Goal: Information Seeking & Learning: Learn about a topic

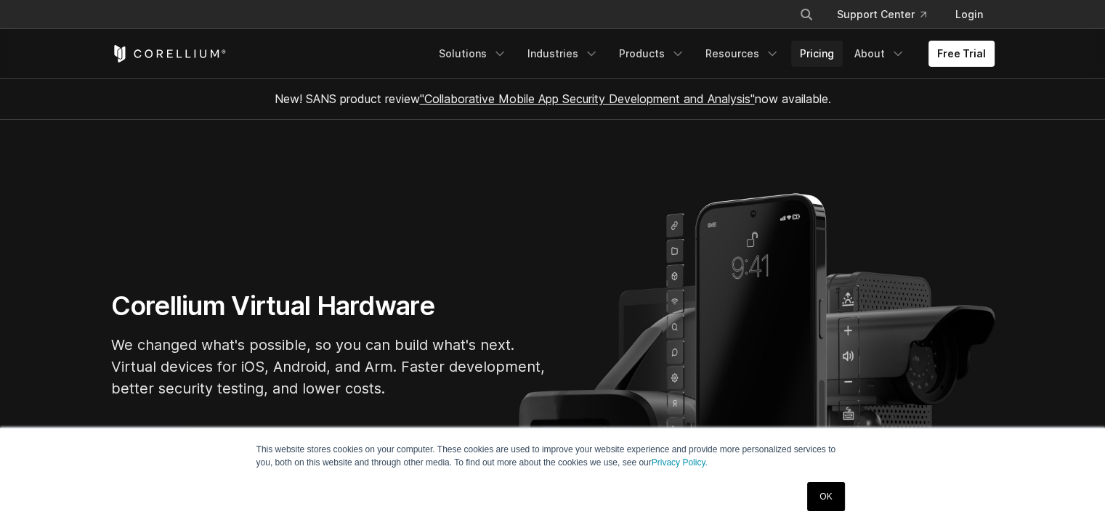
click at [830, 56] on link "Pricing" at bounding box center [817, 54] width 52 height 26
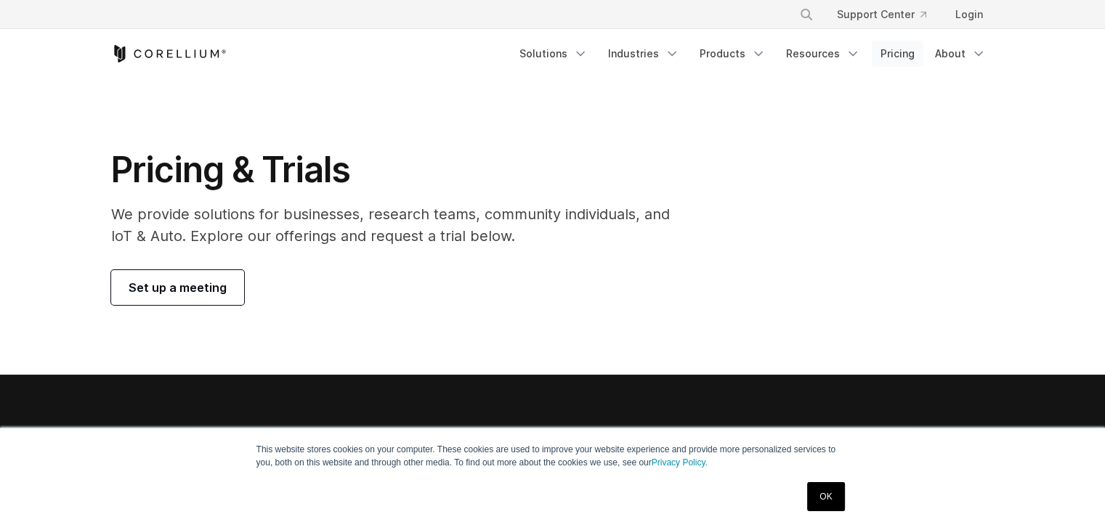
click at [911, 46] on link "Pricing" at bounding box center [898, 54] width 52 height 26
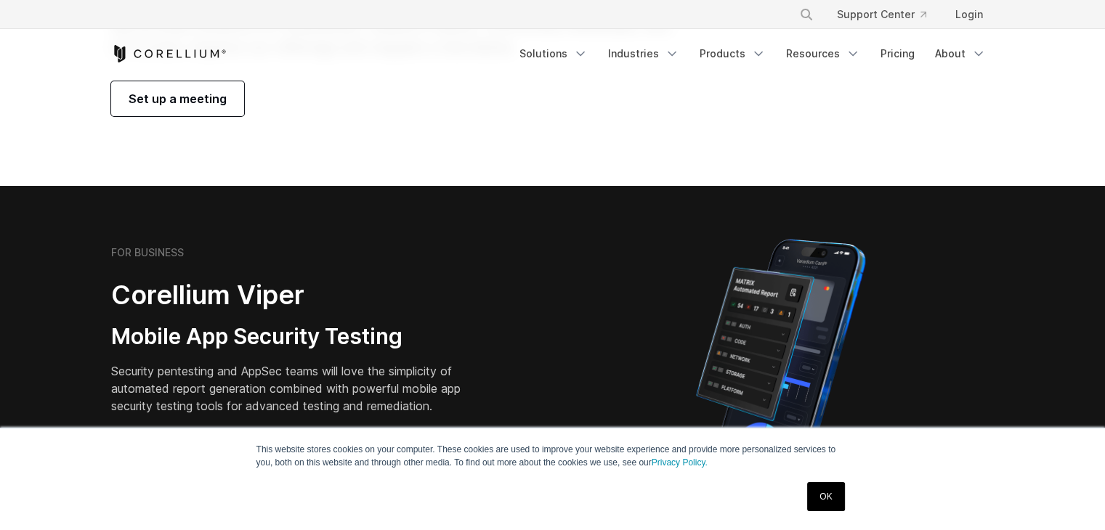
scroll to position [73, 0]
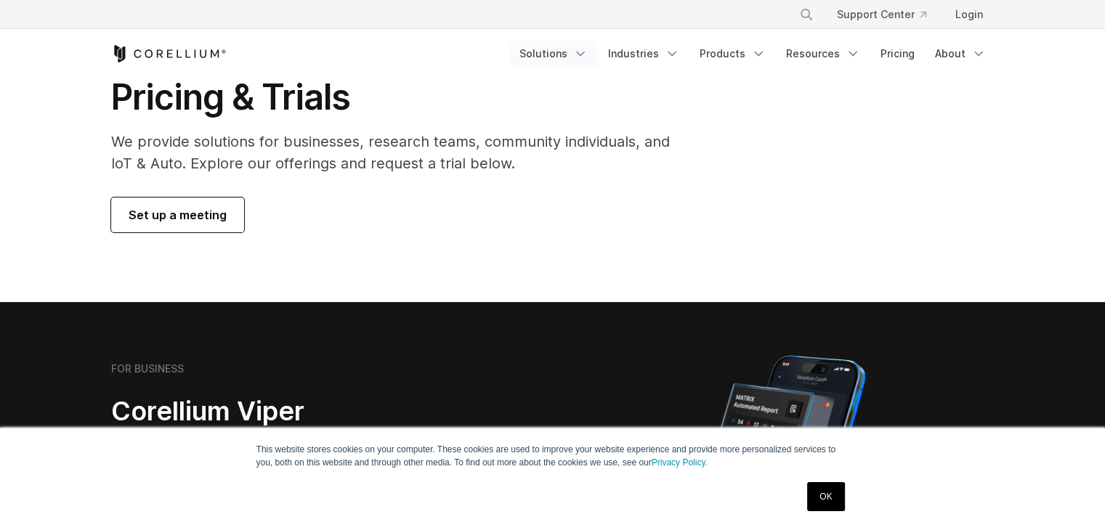
click at [586, 61] on link "Solutions" at bounding box center [554, 54] width 86 height 26
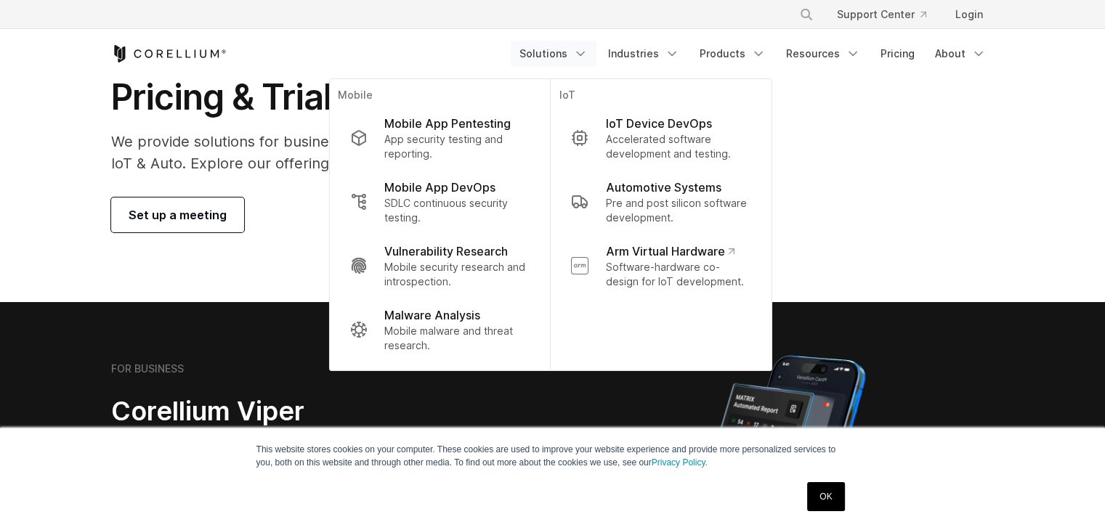
click at [345, 238] on div "Mobile Mobile App Pentesting App security testing and reporting." at bounding box center [439, 224] width 221 height 291
